Goal: Task Accomplishment & Management: Manage account settings

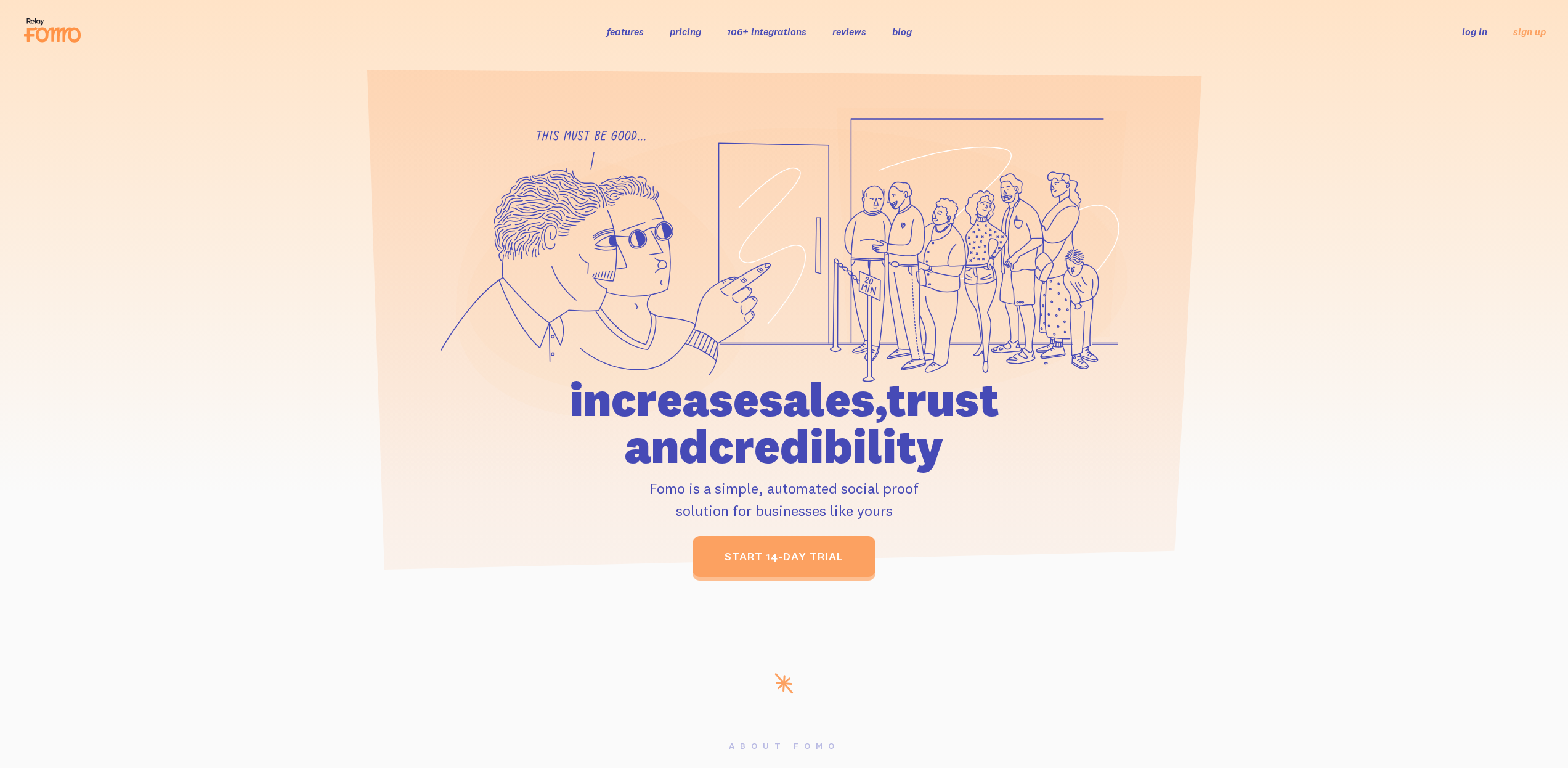
click at [1464, 34] on link "log in" at bounding box center [1475, 32] width 25 height 12
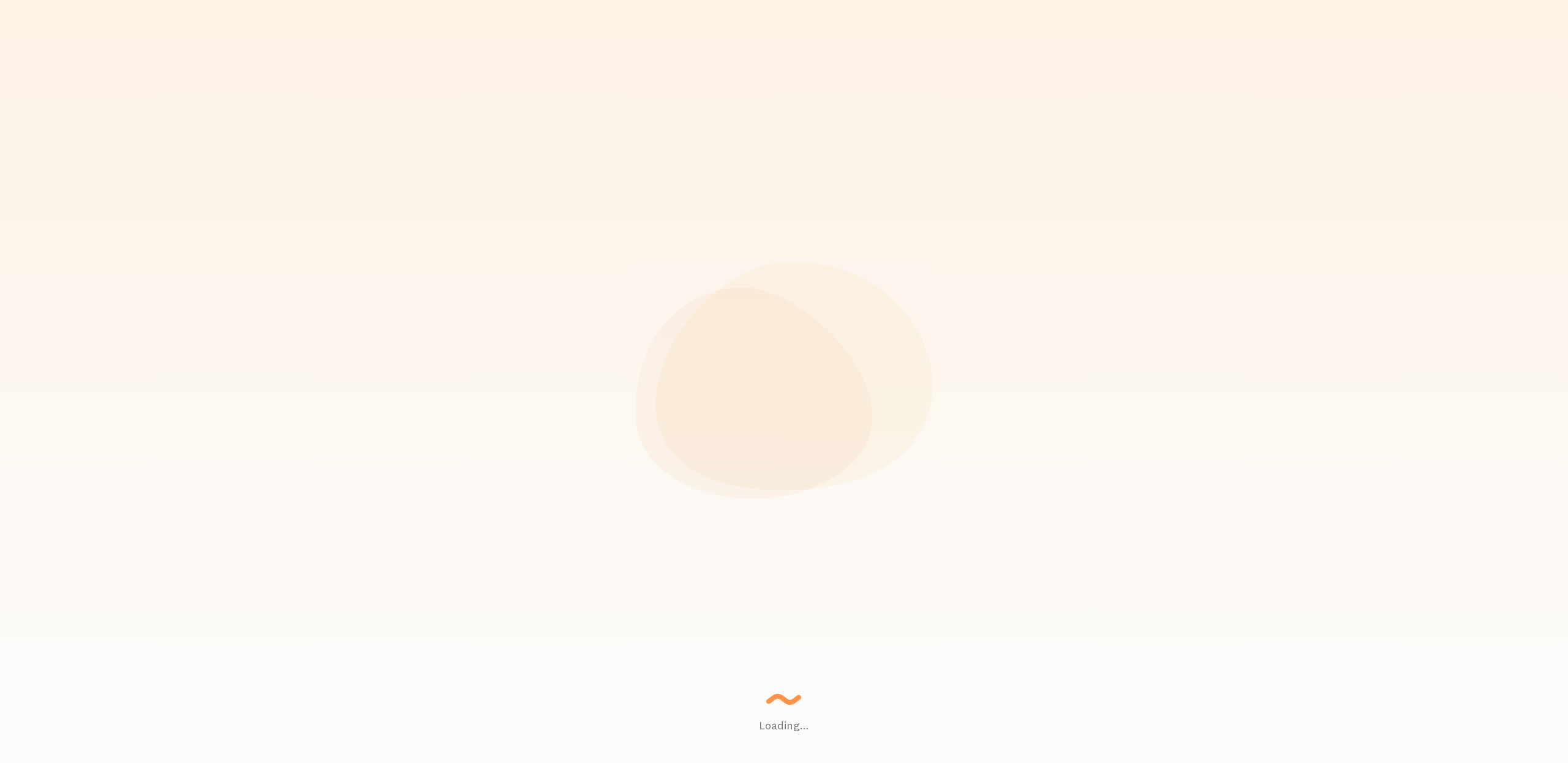
drag, startPoint x: 795, startPoint y: 370, endPoint x: 859, endPoint y: 392, distance: 67.7
click at [859, 392] on div "Back in 1969, apps were much slower Sonny... - Granny" at bounding box center [818, 381] width 153 height 49
click at [1160, 533] on div "Loading... Setting up a seamless experience... - Granny Gathering data and junk…" at bounding box center [784, 381] width 1568 height 763
drag, startPoint x: 753, startPoint y: 373, endPoint x: 831, endPoint y: 398, distance: 81.9
click at [831, 398] on div "Gathering data and junk... - AI Robot" at bounding box center [818, 381] width 153 height 49
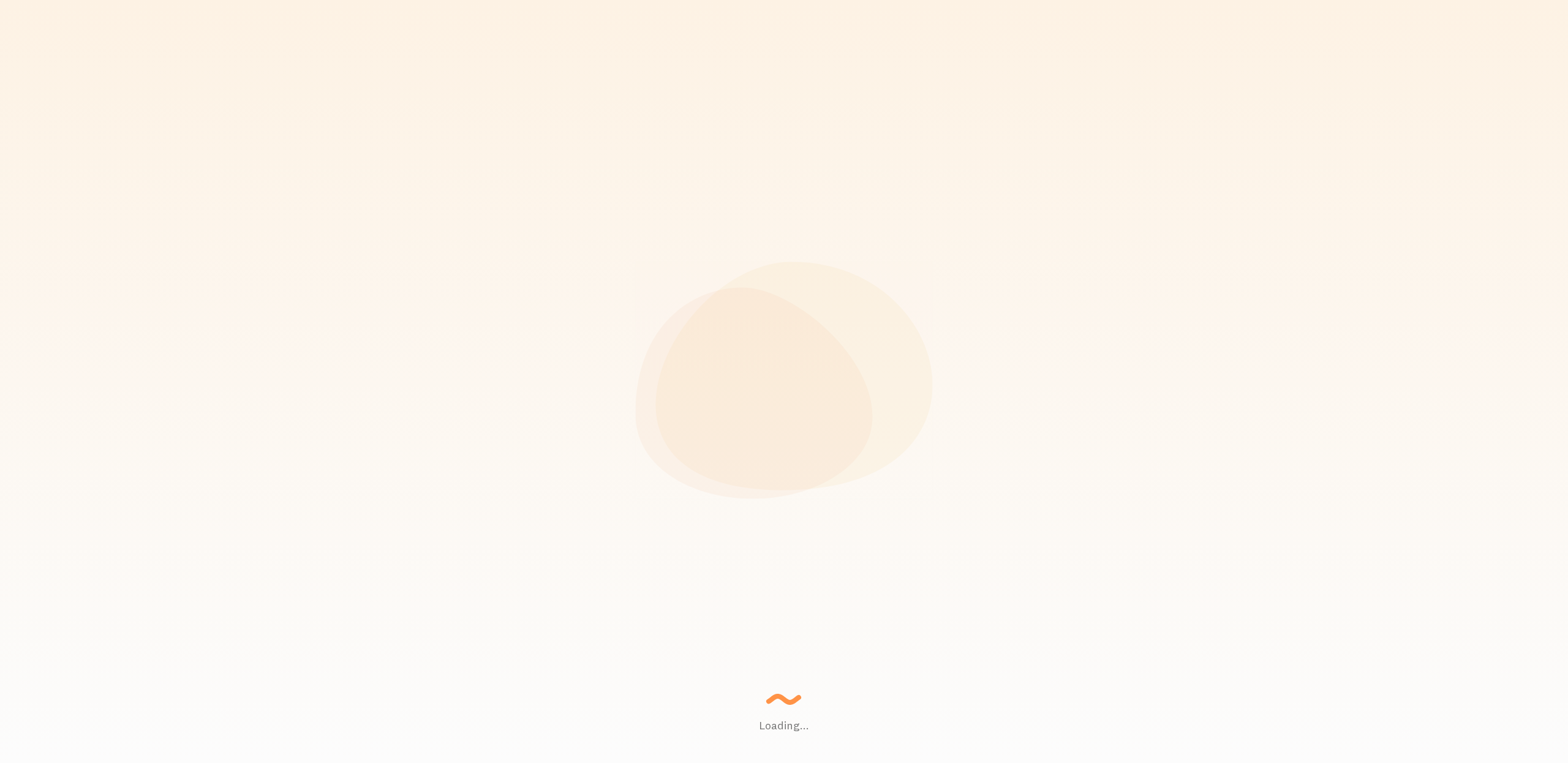
click at [1013, 519] on div "Loading... Setting up a seamless experience... - Granny Gathering data and junk…" at bounding box center [784, 381] width 1568 height 763
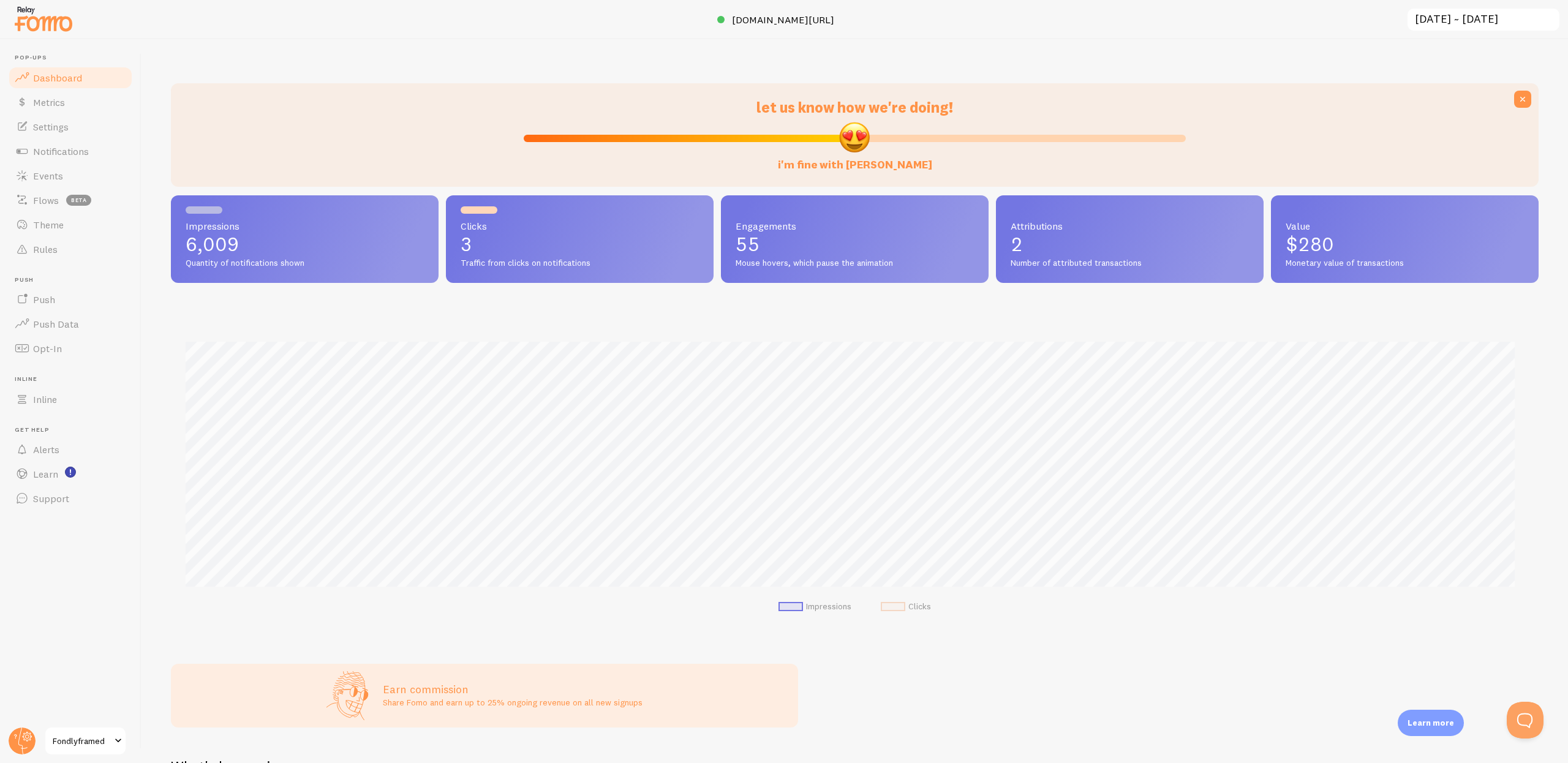
scroll to position [322, 1359]
click at [65, 178] on link "Events" at bounding box center [70, 176] width 126 height 24
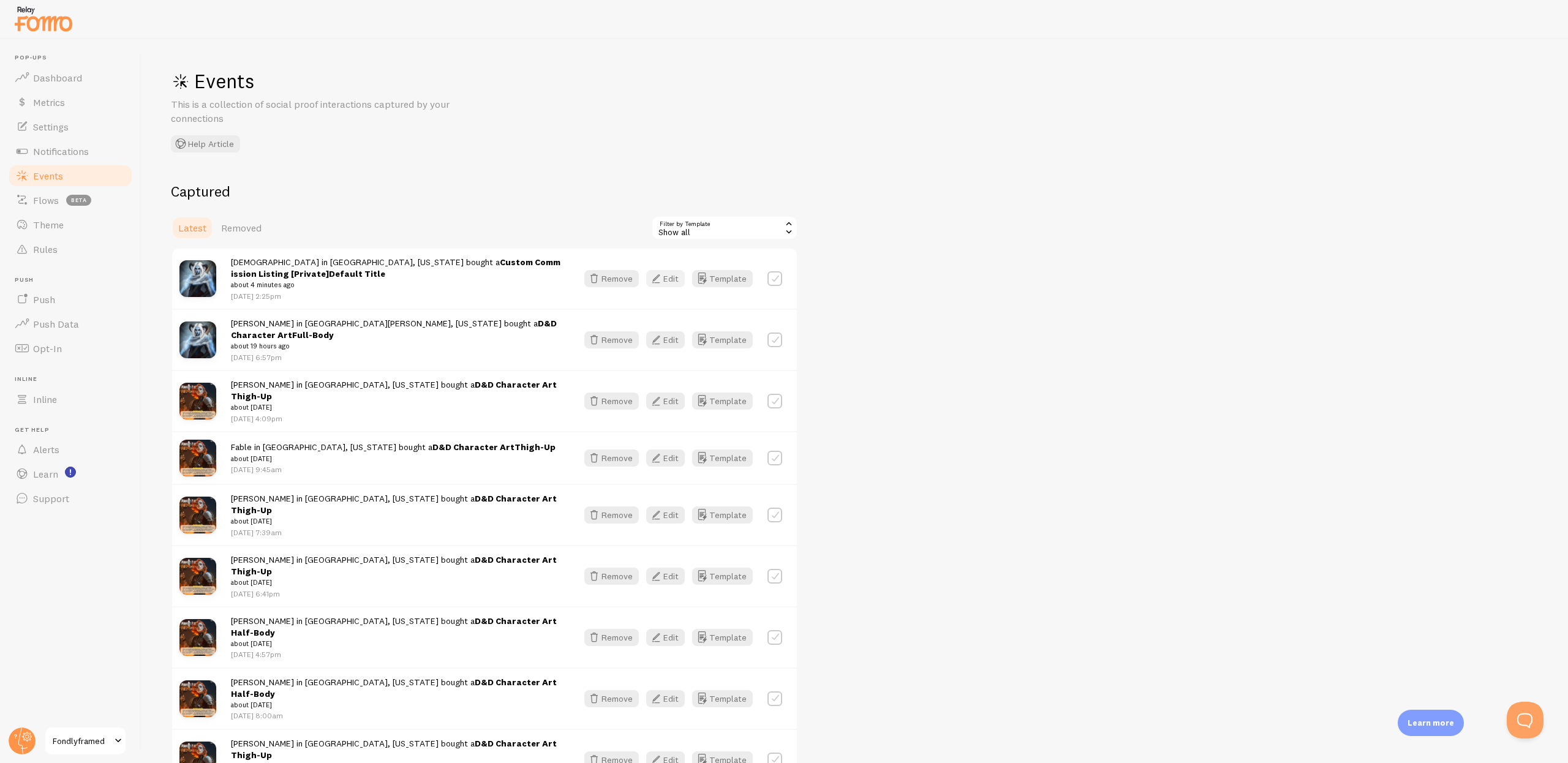
click at [673, 279] on button "Edit" at bounding box center [665, 279] width 38 height 17
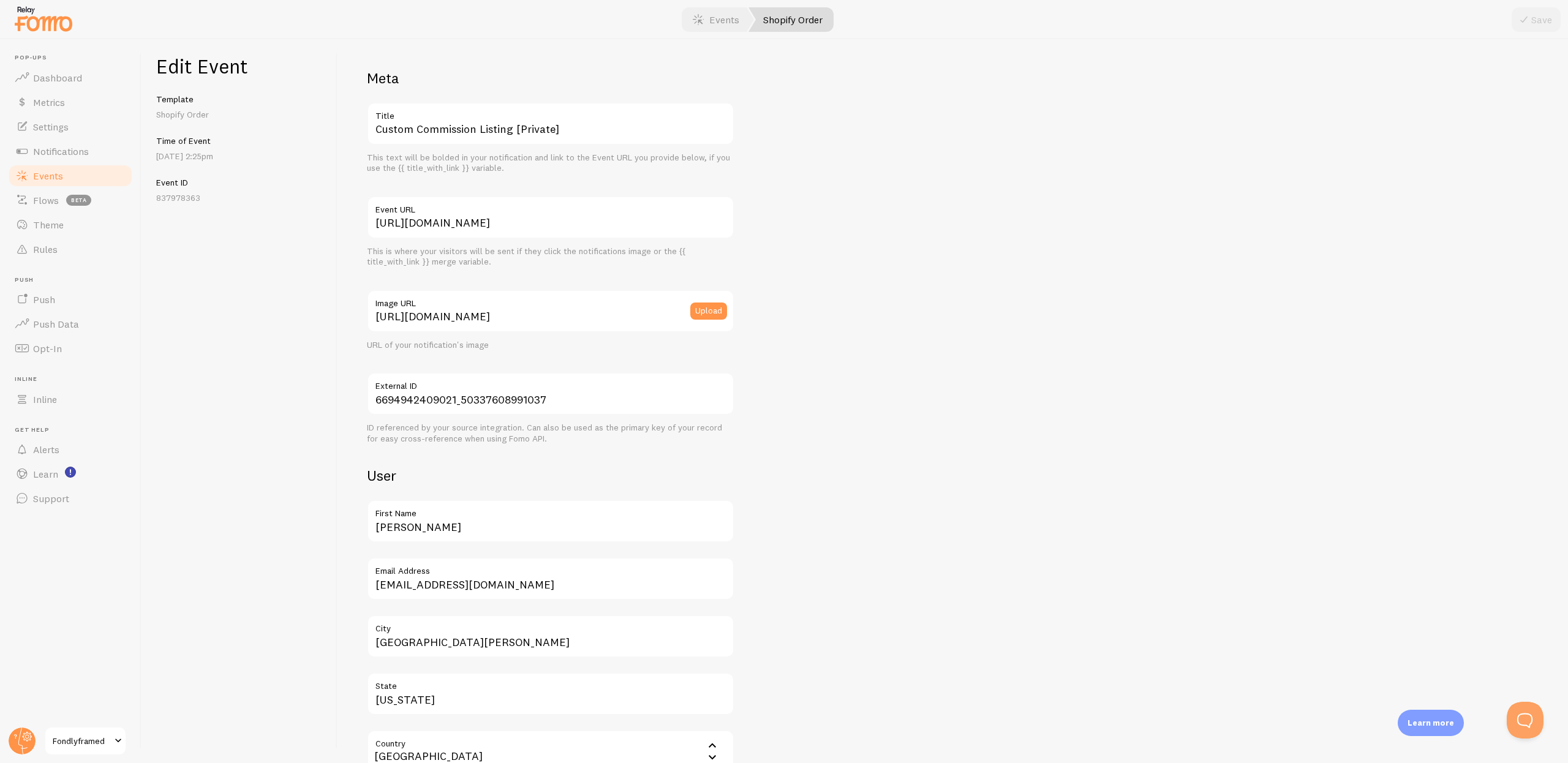
scroll to position [3, 0]
drag, startPoint x: 577, startPoint y: 128, endPoint x: 321, endPoint y: 116, distance: 256.3
click at [321, 116] on div "Edit Event Template Shopify Order Time of Event Aug 27th @ 2:25pm Event ID 8379…" at bounding box center [855, 401] width 1427 height 724
paste input "Art"
type input "D&D Character Art"
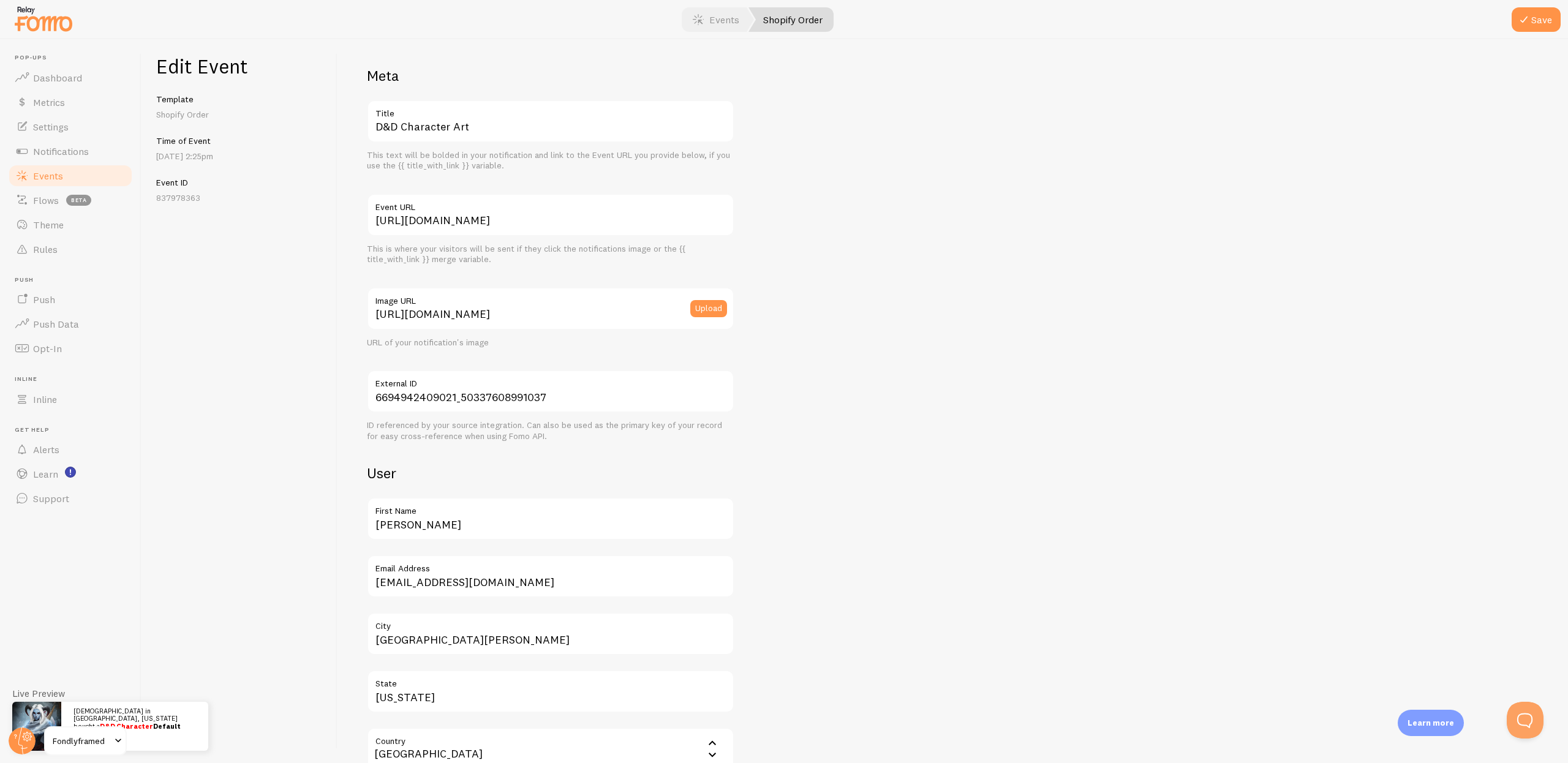
click at [925, 273] on div "Meta D&D Character Art Title This text will be bolded in your notification and …" at bounding box center [952, 597] width 1171 height 1062
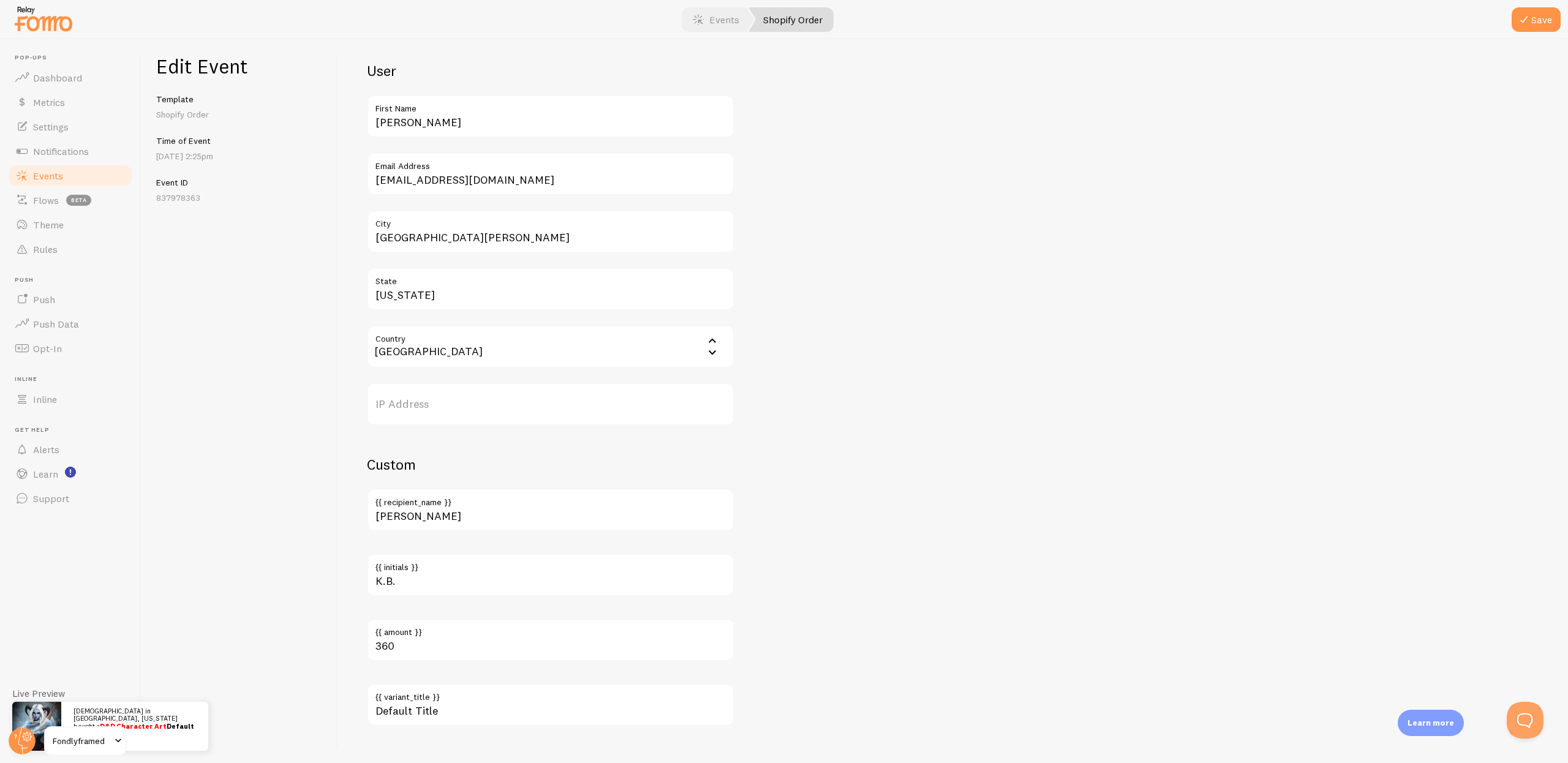
scroll to position [426, 0]
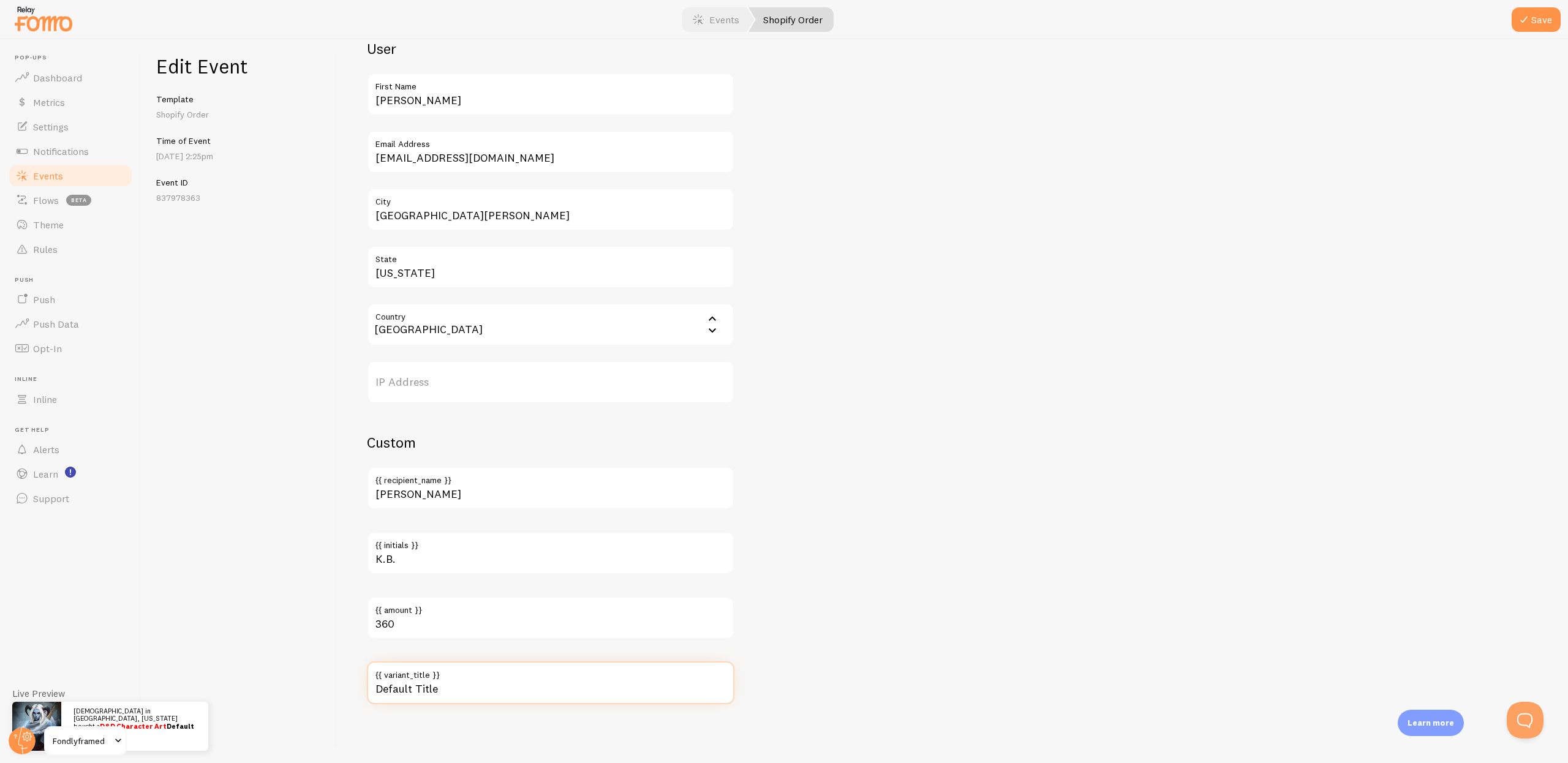
drag, startPoint x: 451, startPoint y: 695, endPoint x: 353, endPoint y: 686, distance: 98.4
click at [353, 686] on div "Meta D&D Character Art Title This text will be bolded in your notification and …" at bounding box center [952, 401] width 1231 height 724
type input "Custom"
click at [412, 691] on input "[Private]" at bounding box center [550, 682] width 367 height 43
type input "[Private Listing]"
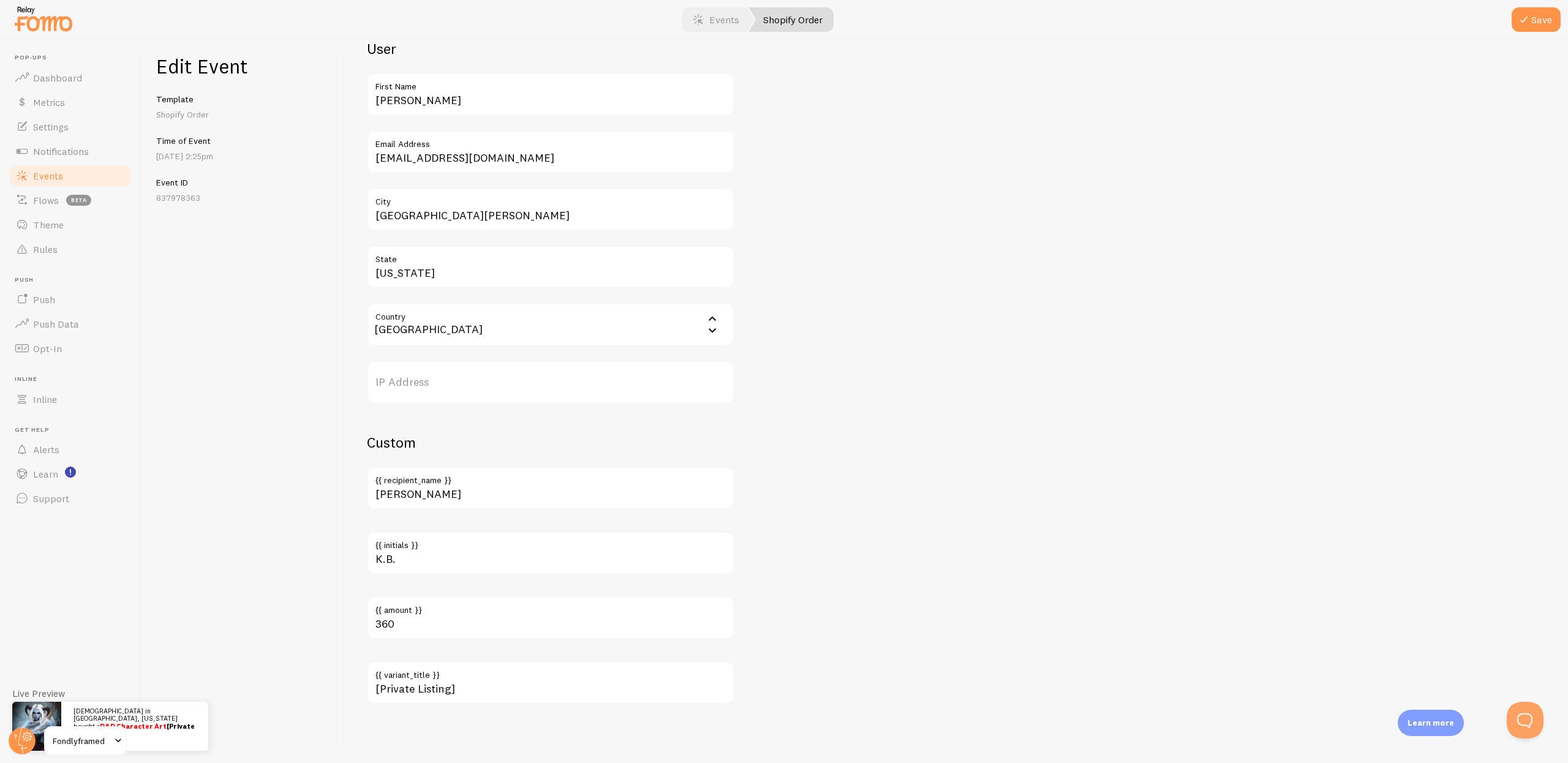
click at [921, 541] on div "Meta D&D Character Art Title This text will be bolded in your notification and …" at bounding box center [952, 173] width 1171 height 1062
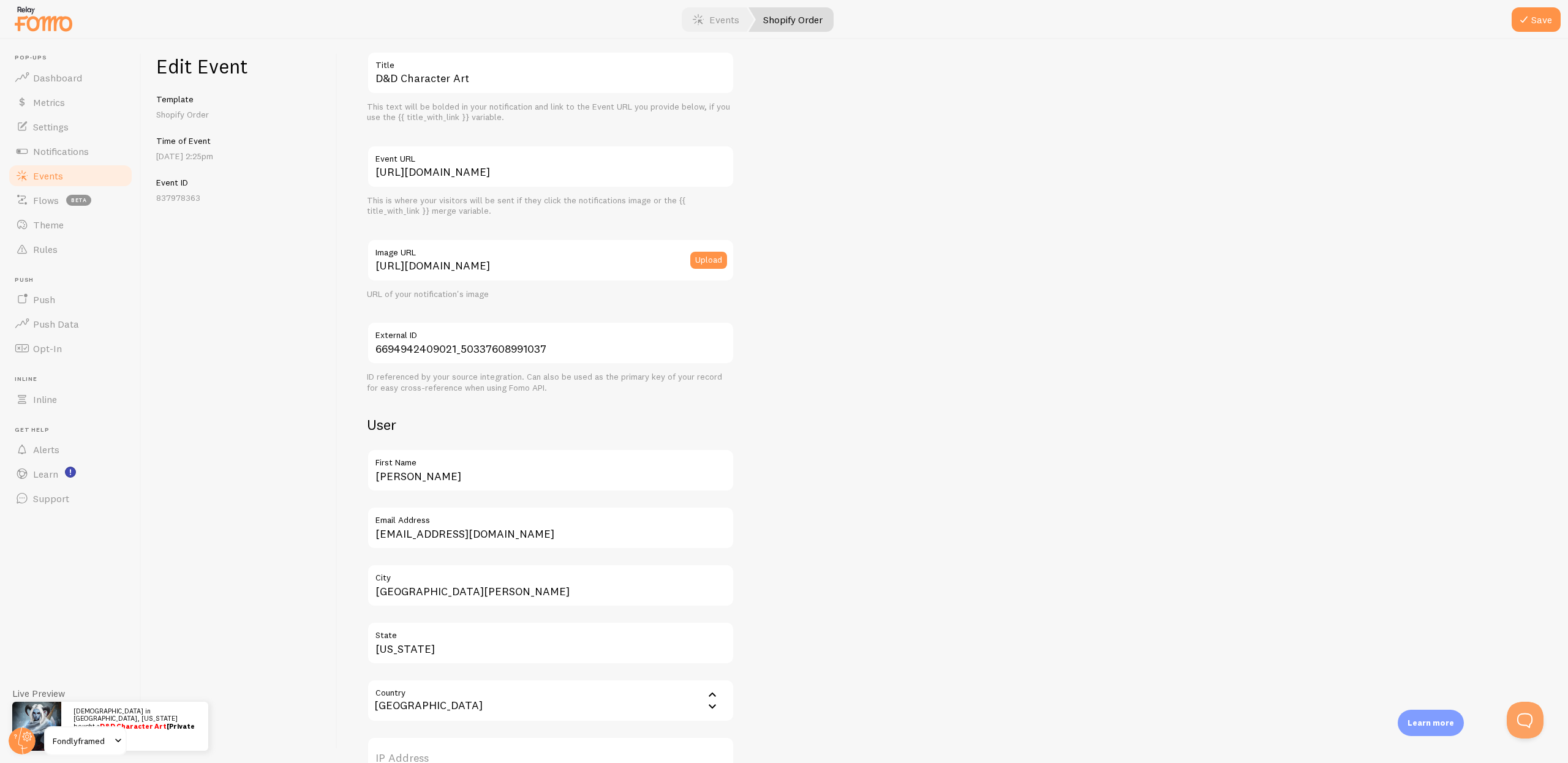
scroll to position [0, 0]
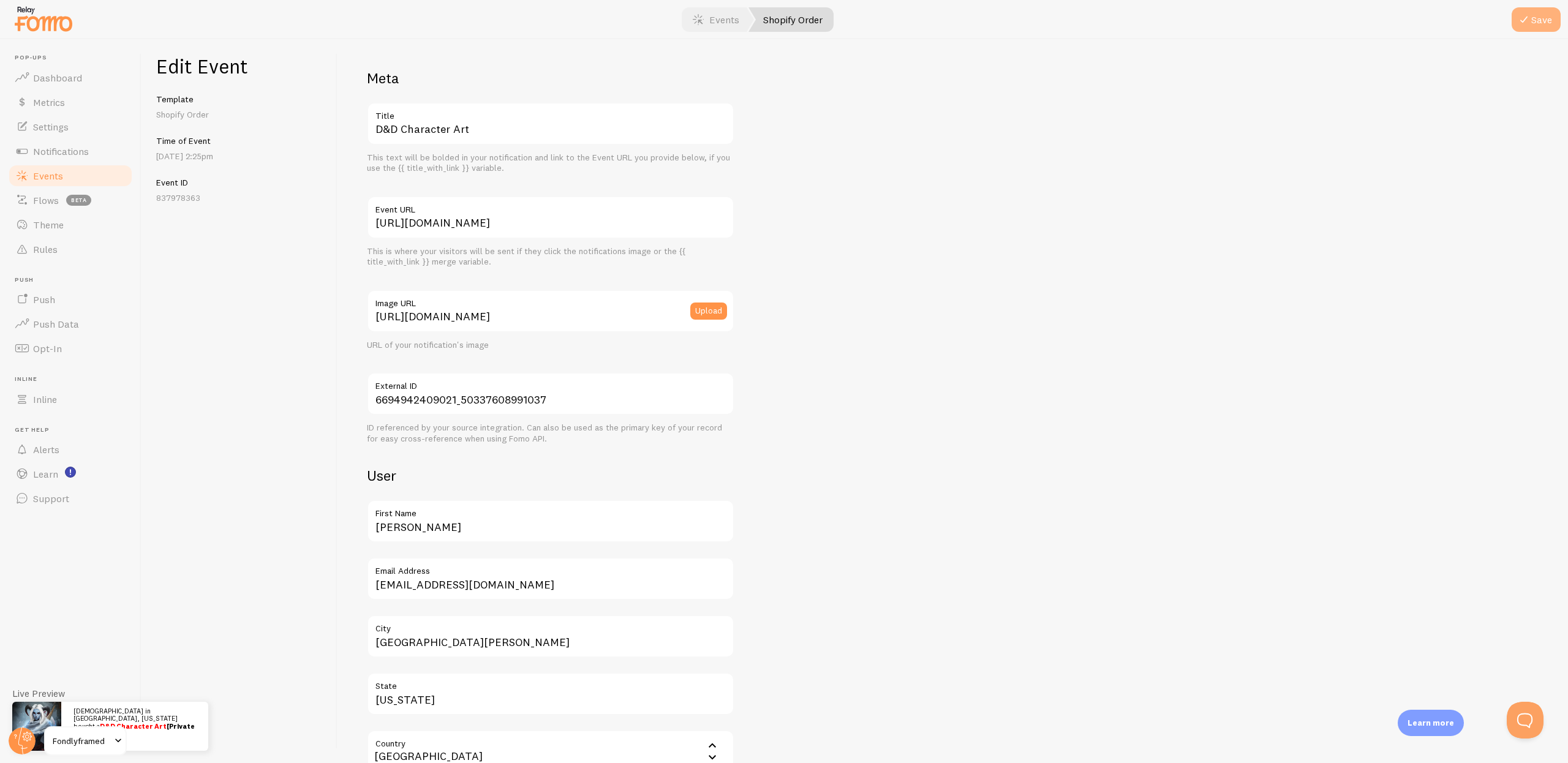
click at [1540, 25] on button "Save" at bounding box center [1536, 19] width 49 height 24
